Goal: Task Accomplishment & Management: Manage account settings

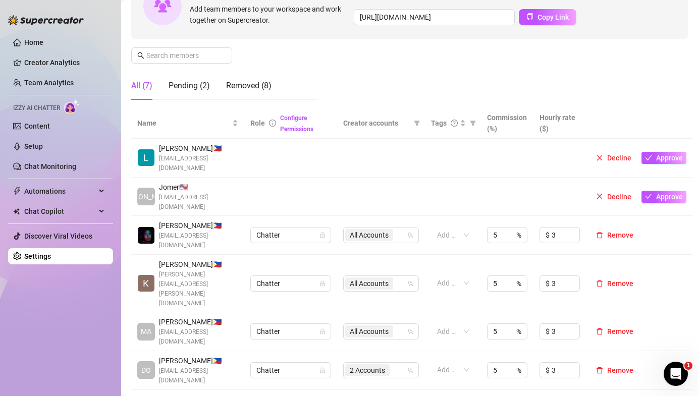
scroll to position [122, 0]
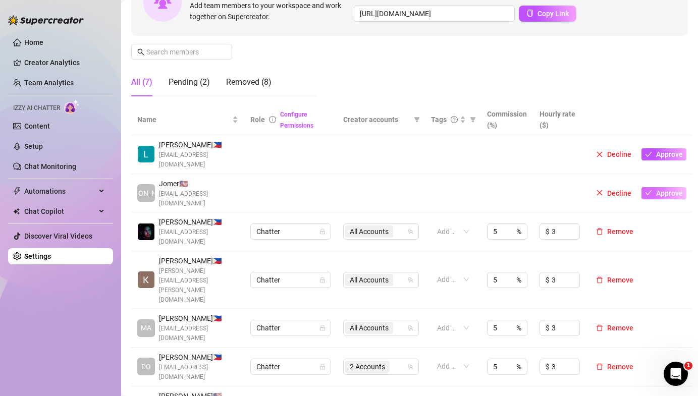
click at [661, 189] on span "Approve" at bounding box center [669, 193] width 27 height 8
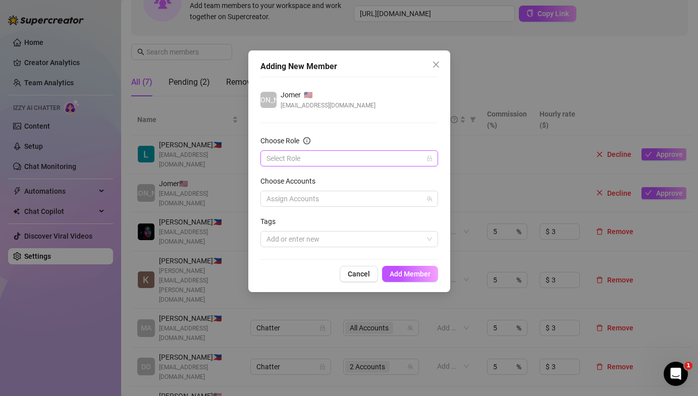
click at [305, 155] on input "Choose Role" at bounding box center [344, 158] width 156 height 15
click at [246, 156] on div "Adding New Member [PERSON_NAME] 🇺🇸 [EMAIL_ADDRESS][DOMAIN_NAME] Choose Role Sel…" at bounding box center [349, 198] width 698 height 396
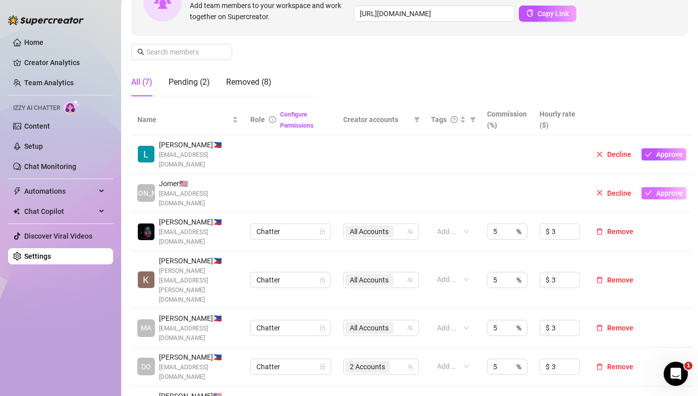
click at [654, 187] on button "Approve" at bounding box center [663, 193] width 45 height 12
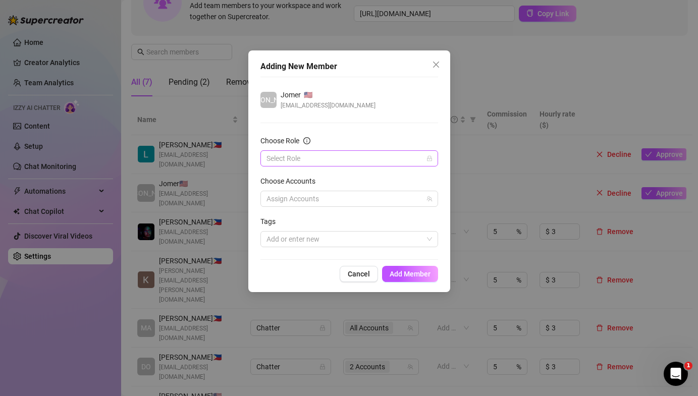
click at [348, 161] on input "Choose Role" at bounding box center [344, 158] width 156 height 15
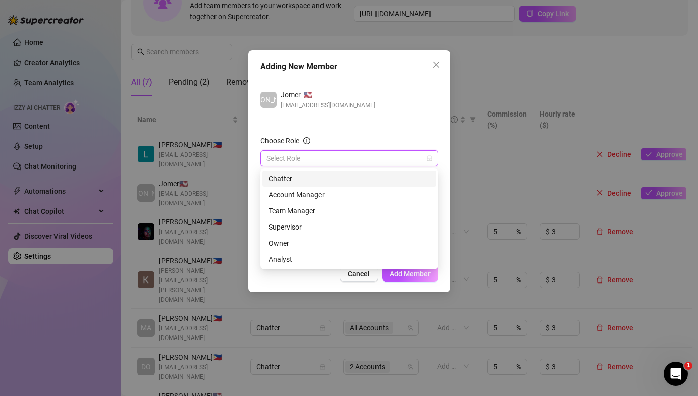
click at [330, 183] on div "Chatter" at bounding box center [350, 178] width 162 height 11
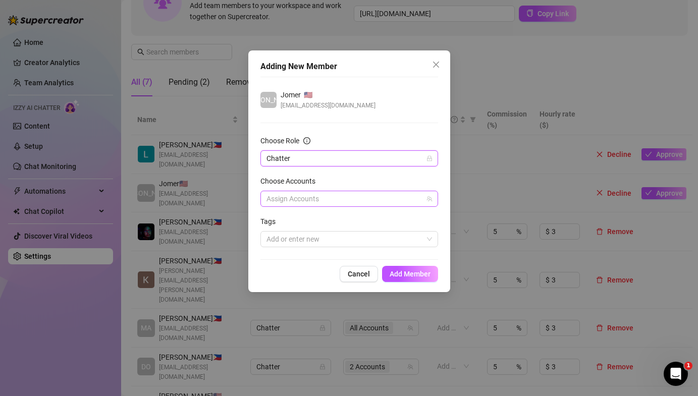
click at [303, 199] on div at bounding box center [343, 199] width 163 height 14
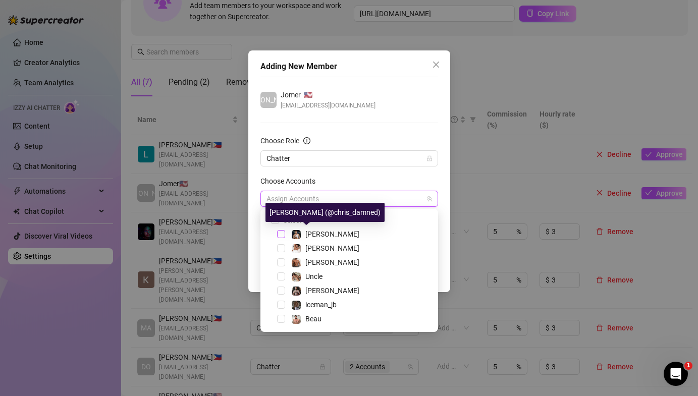
click at [283, 233] on span "Select tree node" at bounding box center [281, 234] width 8 height 8
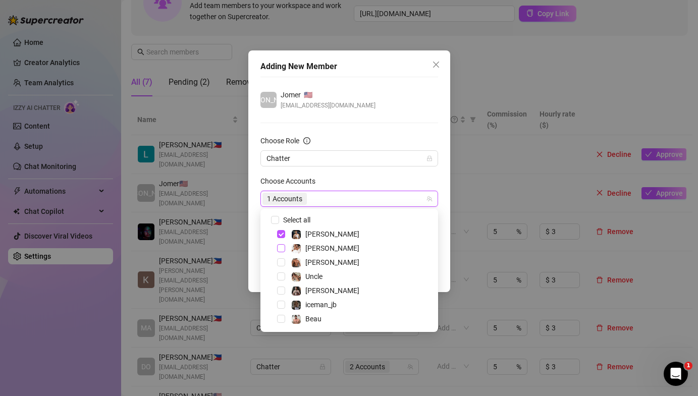
click at [279, 246] on span "Select tree node" at bounding box center [281, 248] width 8 height 8
click at [280, 257] on div "[PERSON_NAME]" at bounding box center [349, 262] width 173 height 12
click at [279, 262] on span "Select tree node" at bounding box center [281, 262] width 8 height 8
click at [281, 275] on span "Select tree node" at bounding box center [281, 277] width 8 height 8
click at [278, 299] on div "iceman_jb" at bounding box center [349, 305] width 173 height 12
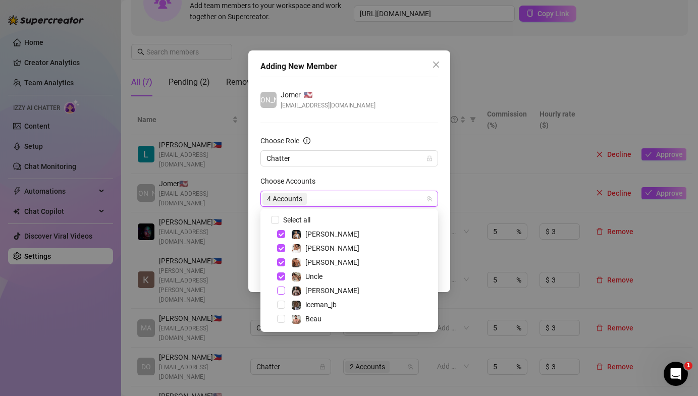
click at [281, 293] on span "Select tree node" at bounding box center [281, 291] width 8 height 8
click at [282, 299] on div "iceman_jb" at bounding box center [349, 305] width 173 height 12
click at [282, 305] on span "Select tree node" at bounding box center [281, 305] width 8 height 8
click at [282, 316] on span "Select tree node" at bounding box center [281, 319] width 8 height 8
checkbox input "true"
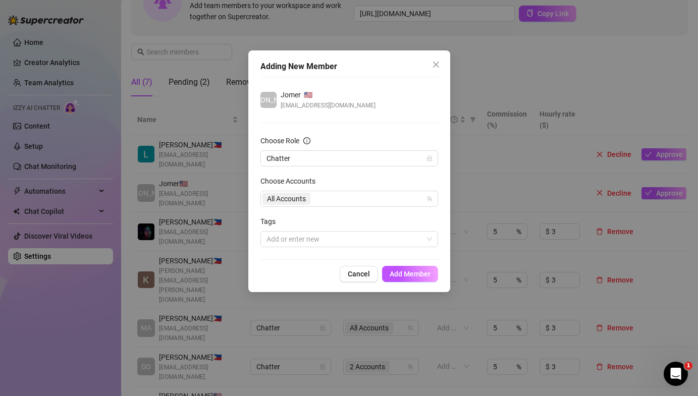
click at [254, 258] on div "Adding New Member [PERSON_NAME] 🇺🇸 [EMAIL_ADDRESS][DOMAIN_NAME] Choose Role Cha…" at bounding box center [349, 171] width 202 height 242
click at [385, 239] on div at bounding box center [343, 239] width 163 height 14
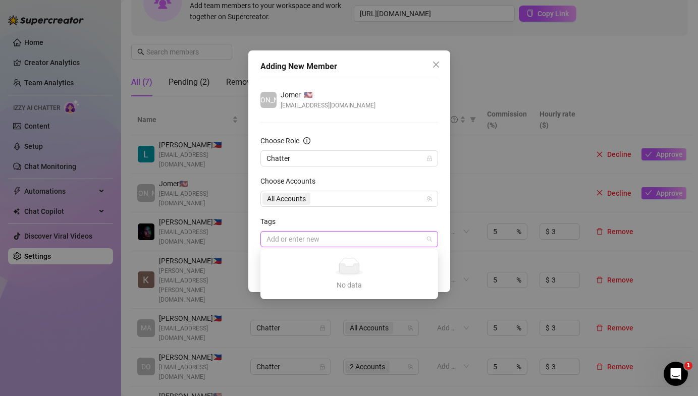
click at [385, 239] on div at bounding box center [343, 239] width 163 height 14
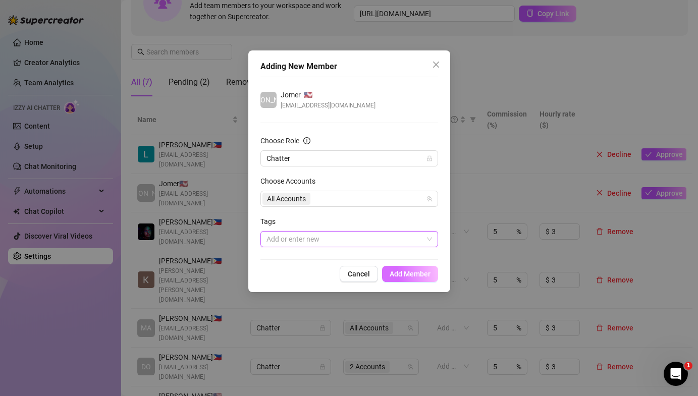
click at [403, 277] on span "Add Member" at bounding box center [410, 274] width 41 height 8
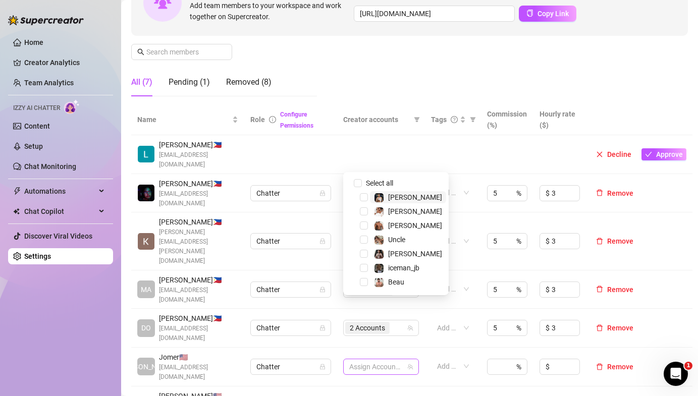
click at [389, 360] on div at bounding box center [375, 367] width 61 height 14
click at [369, 282] on div "Beau" at bounding box center [396, 282] width 100 height 12
click at [368, 282] on div "Beau" at bounding box center [396, 282] width 100 height 12
click at [367, 282] on span "Select tree node" at bounding box center [364, 282] width 8 height 8
click at [366, 272] on div "iceman_jb" at bounding box center [396, 268] width 100 height 12
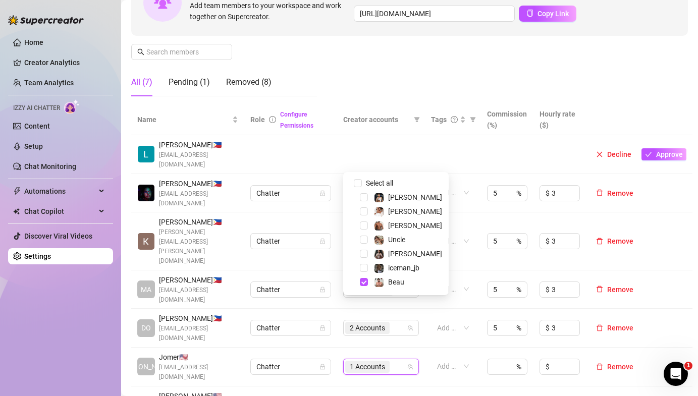
click at [364, 262] on div "iceman_jb" at bounding box center [396, 268] width 100 height 12
click at [365, 277] on div "Beau" at bounding box center [396, 282] width 100 height 12
click at [364, 270] on span "Select tree node" at bounding box center [364, 268] width 8 height 8
click at [359, 255] on div "[PERSON_NAME]" at bounding box center [396, 254] width 100 height 12
click at [361, 255] on span "Select tree node" at bounding box center [364, 254] width 8 height 8
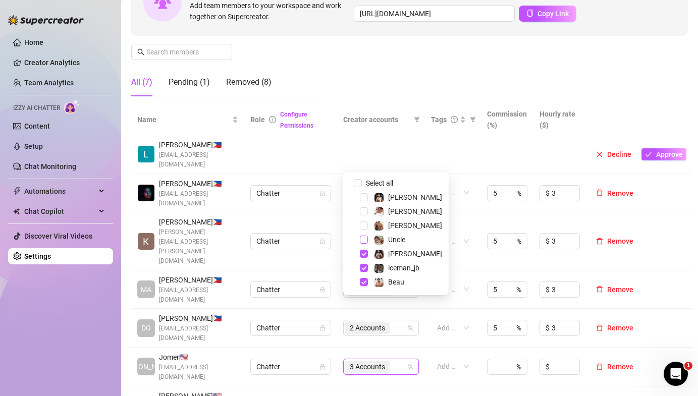
click at [363, 242] on span "Select tree node" at bounding box center [364, 240] width 8 height 8
click at [362, 225] on span "Select tree node" at bounding box center [364, 226] width 8 height 8
click at [362, 216] on div "[PERSON_NAME]" at bounding box center [396, 211] width 100 height 12
click at [362, 212] on span "Select tree node" at bounding box center [364, 211] width 8 height 8
click at [362, 197] on span "Select tree node" at bounding box center [364, 197] width 8 height 8
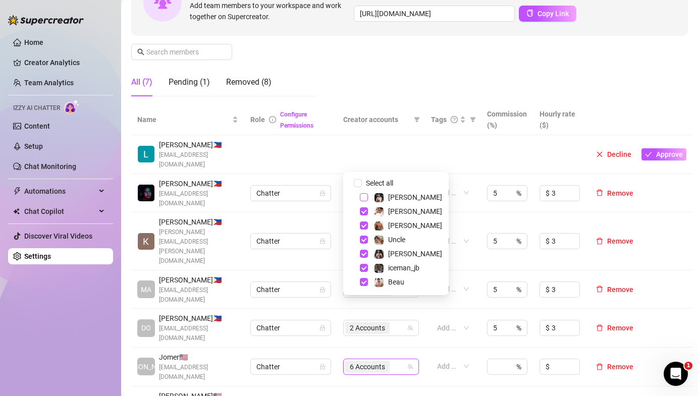
checkbox input "true"
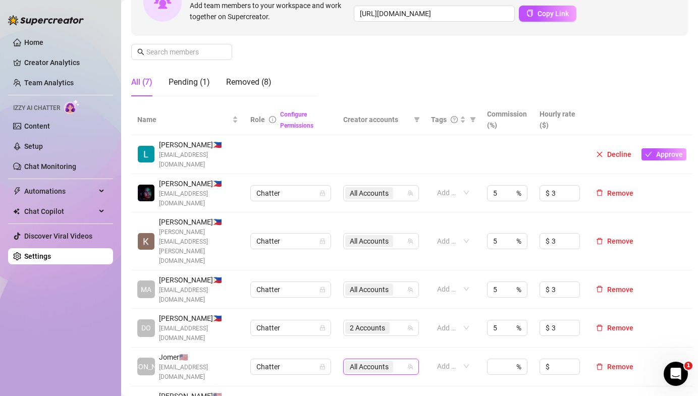
click at [340, 155] on td at bounding box center [381, 154] width 88 height 39
